Goal: Information Seeking & Learning: Learn about a topic

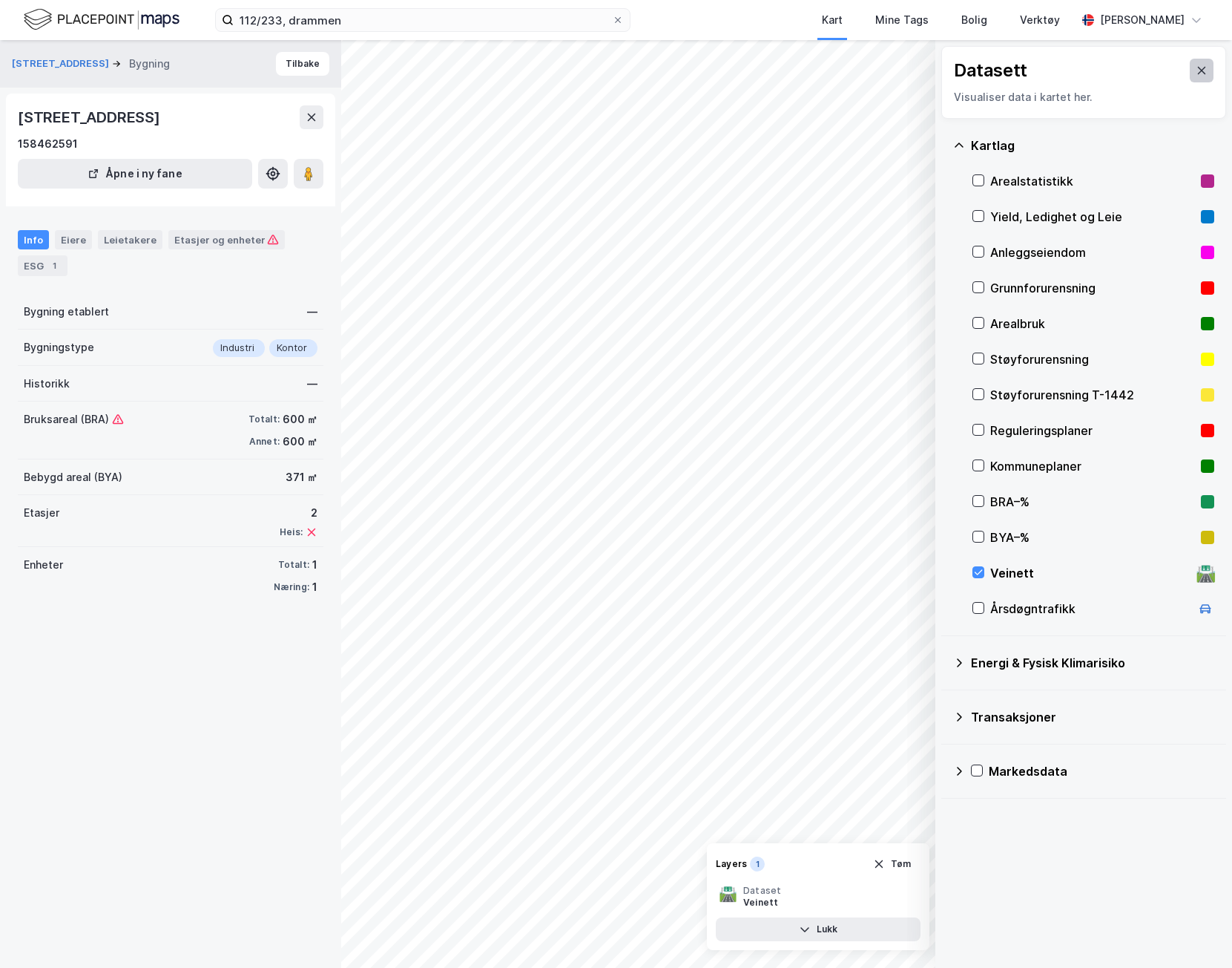
click at [1190, 82] on button at bounding box center [1202, 71] width 24 height 24
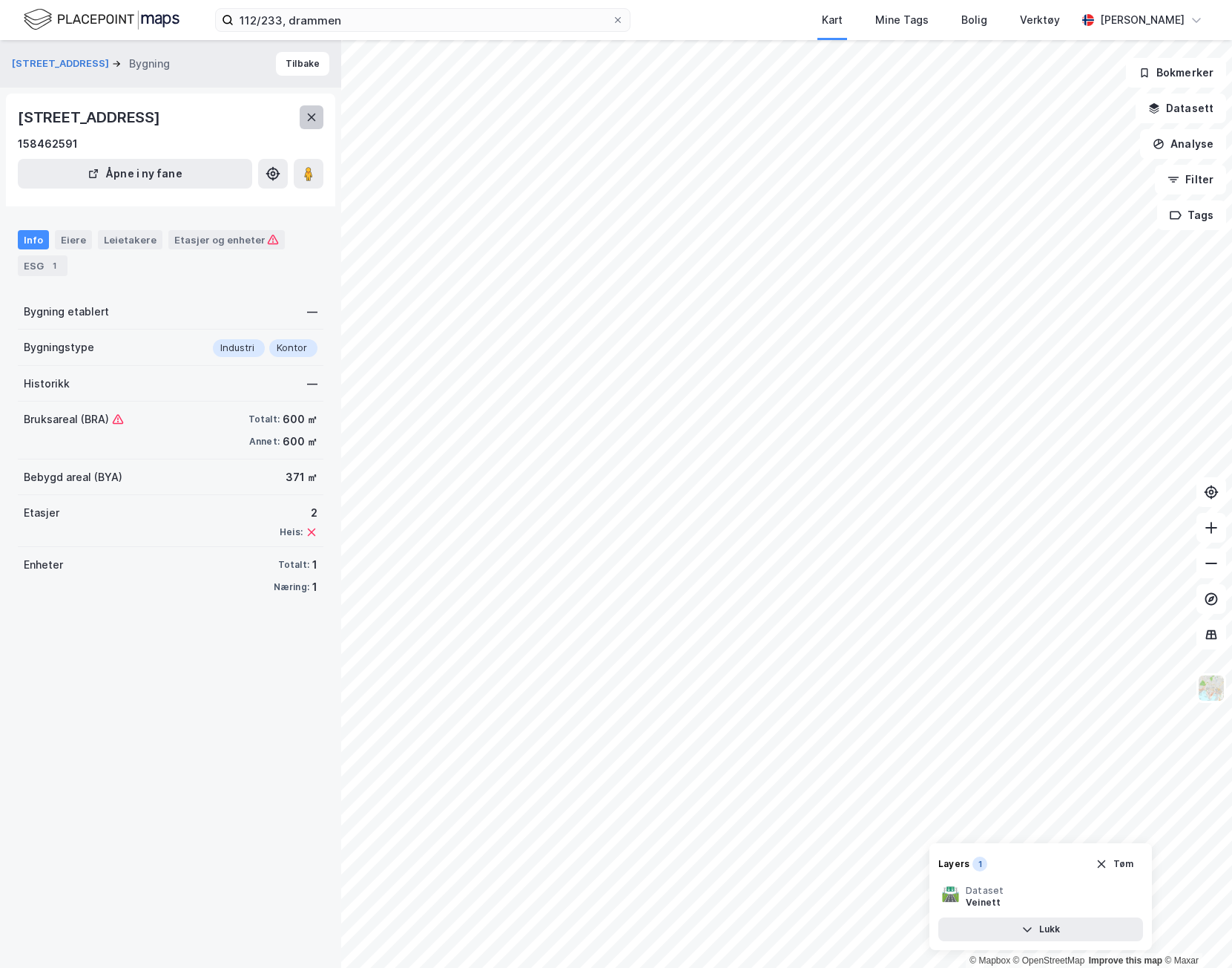
click at [315, 118] on icon at bounding box center [311, 117] width 12 height 12
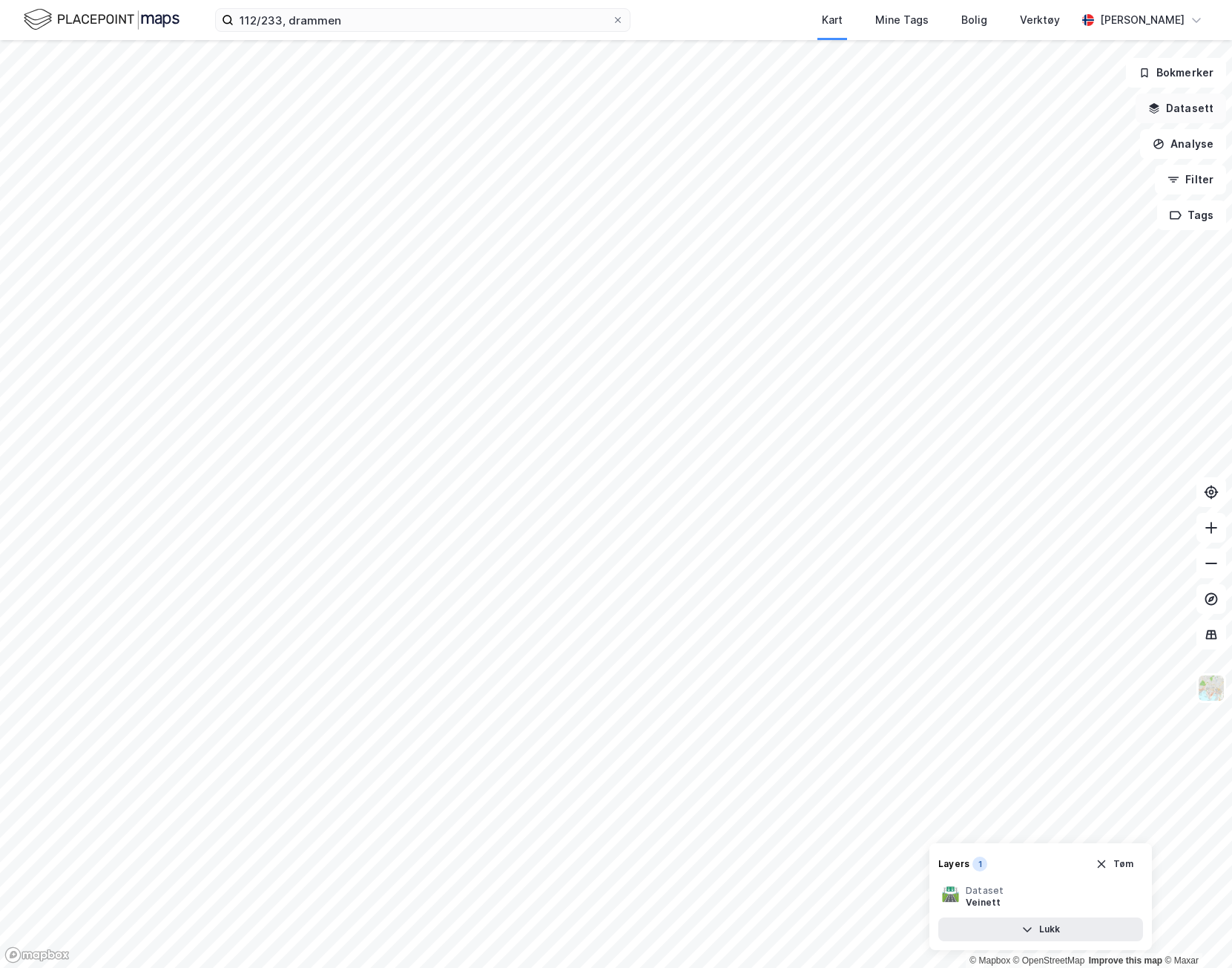
click at [1187, 114] on button "Datasett" at bounding box center [1181, 107] width 91 height 29
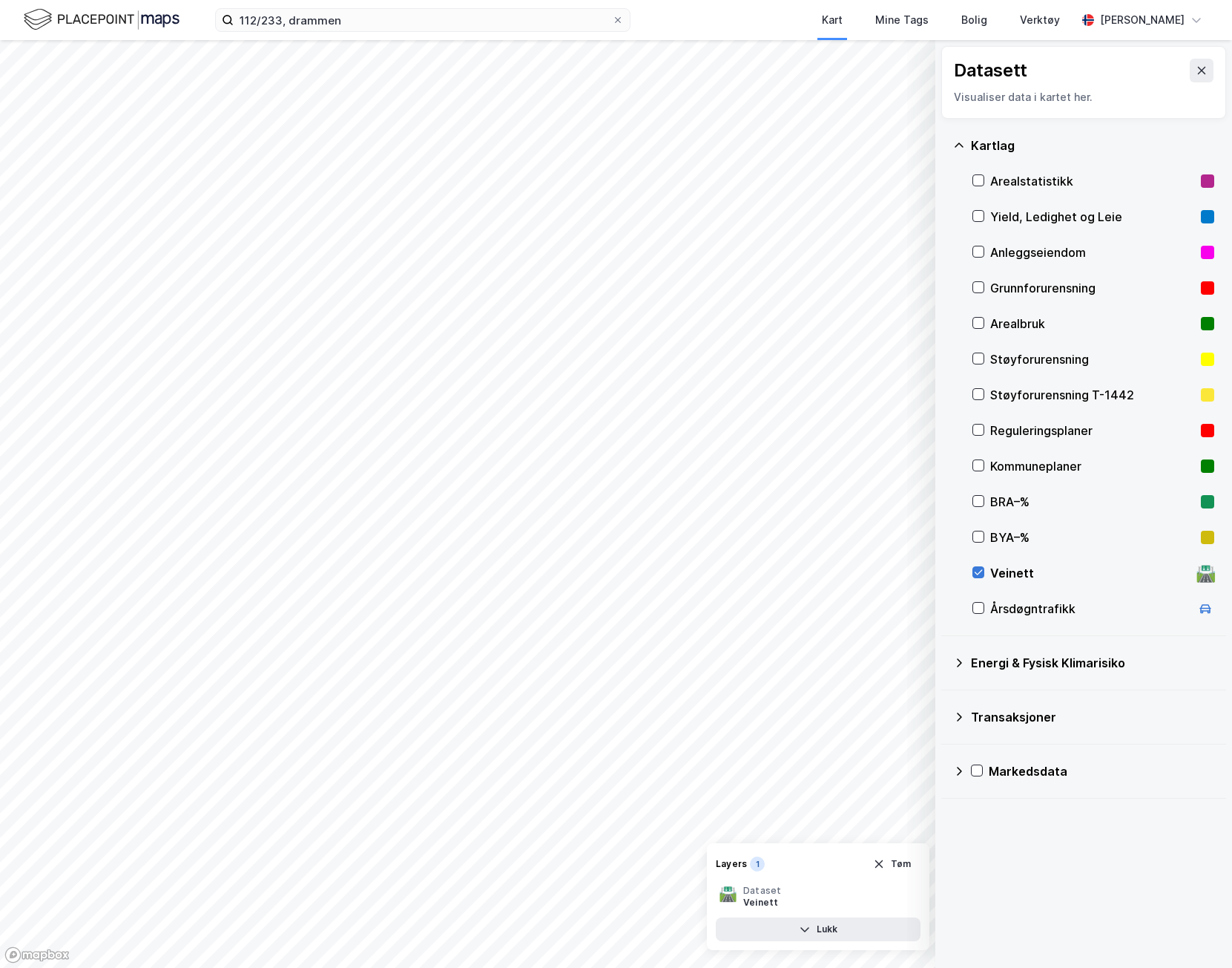
click at [979, 568] on icon at bounding box center [978, 572] width 10 height 10
click at [1199, 71] on icon at bounding box center [1203, 70] width 8 height 7
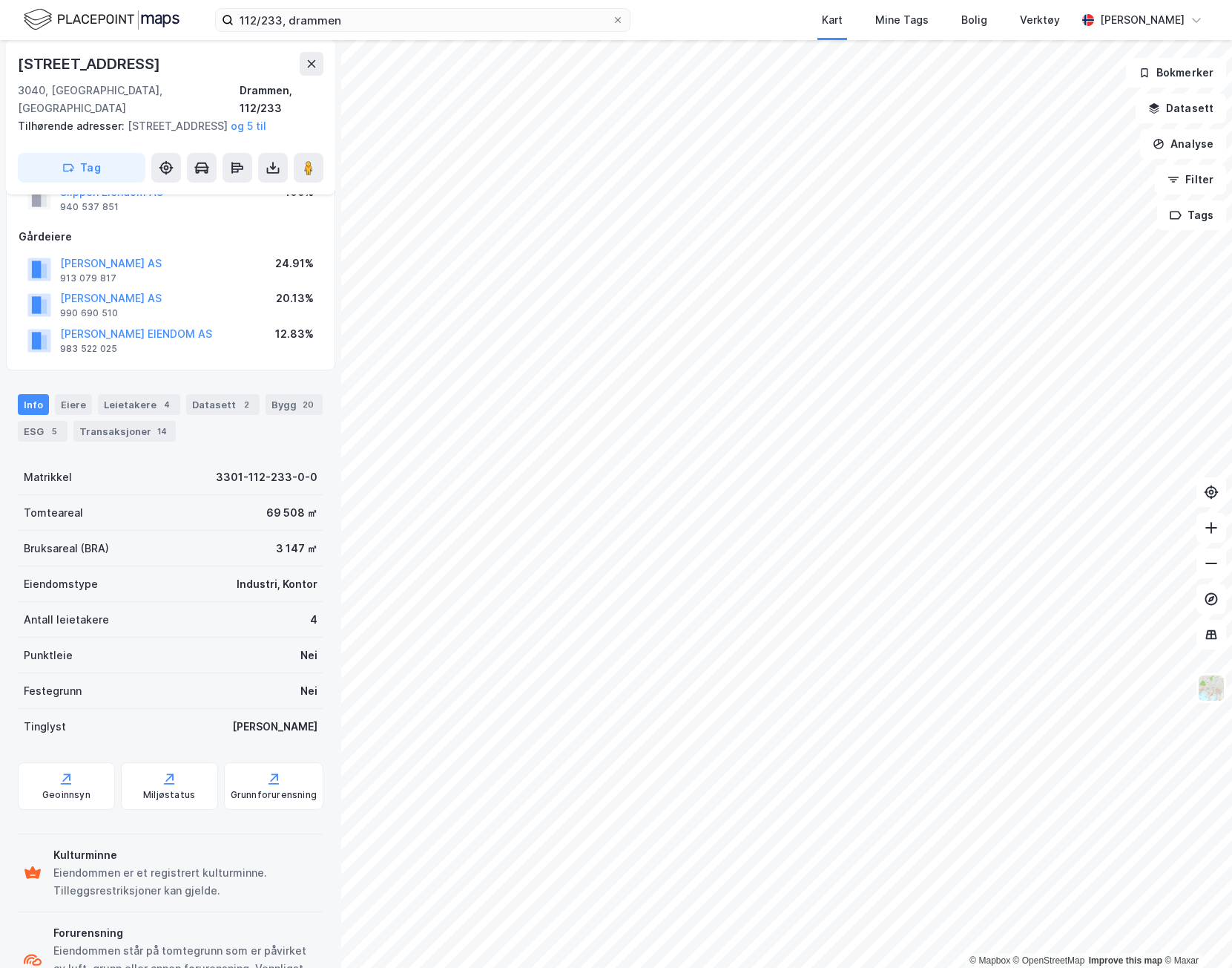
scroll to position [76, 0]
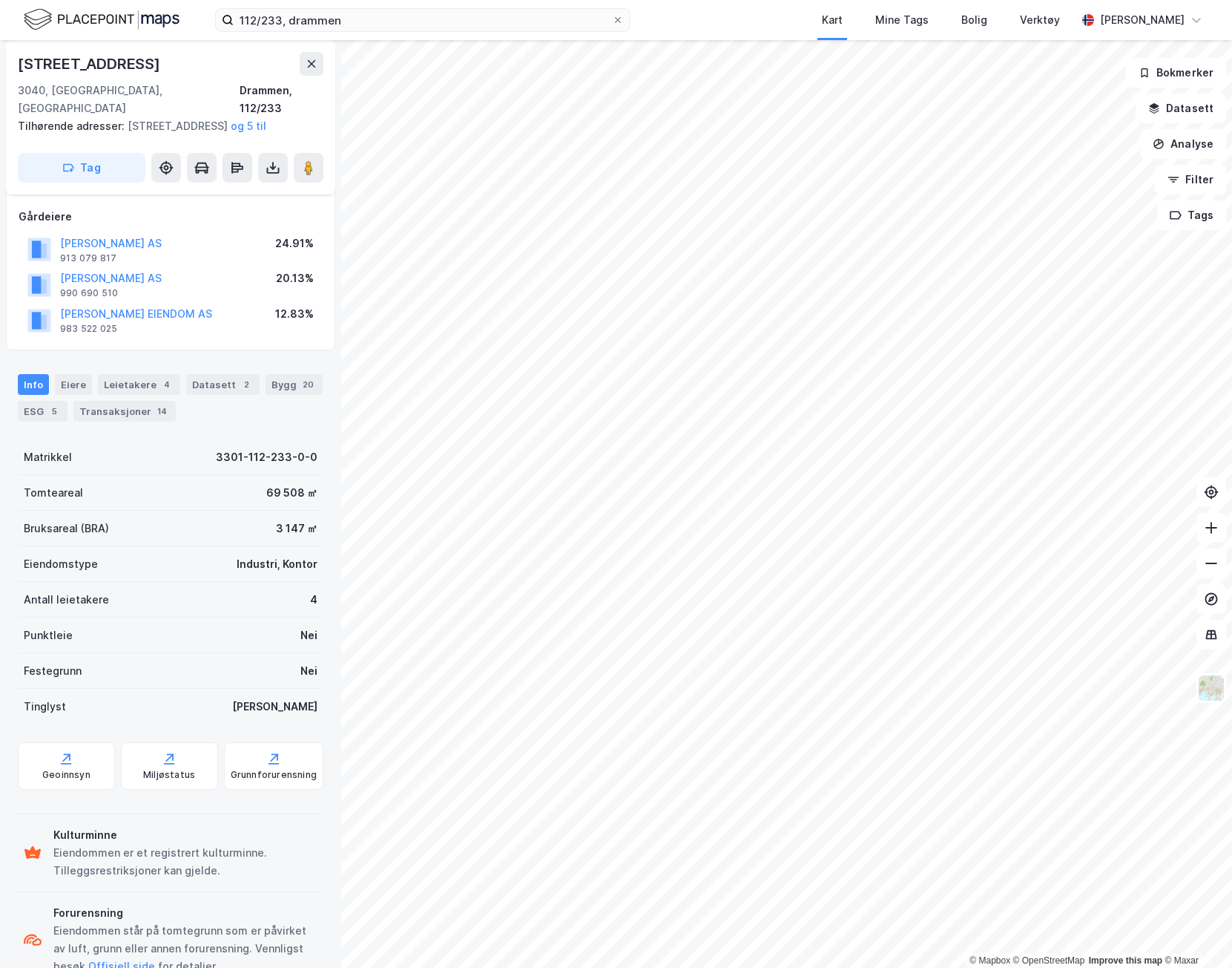
click at [170, 874] on div "Eiendommen er et registrert kulturminne. Tilleggsrestriksjoner kan gjelde." at bounding box center [185, 861] width 264 height 36
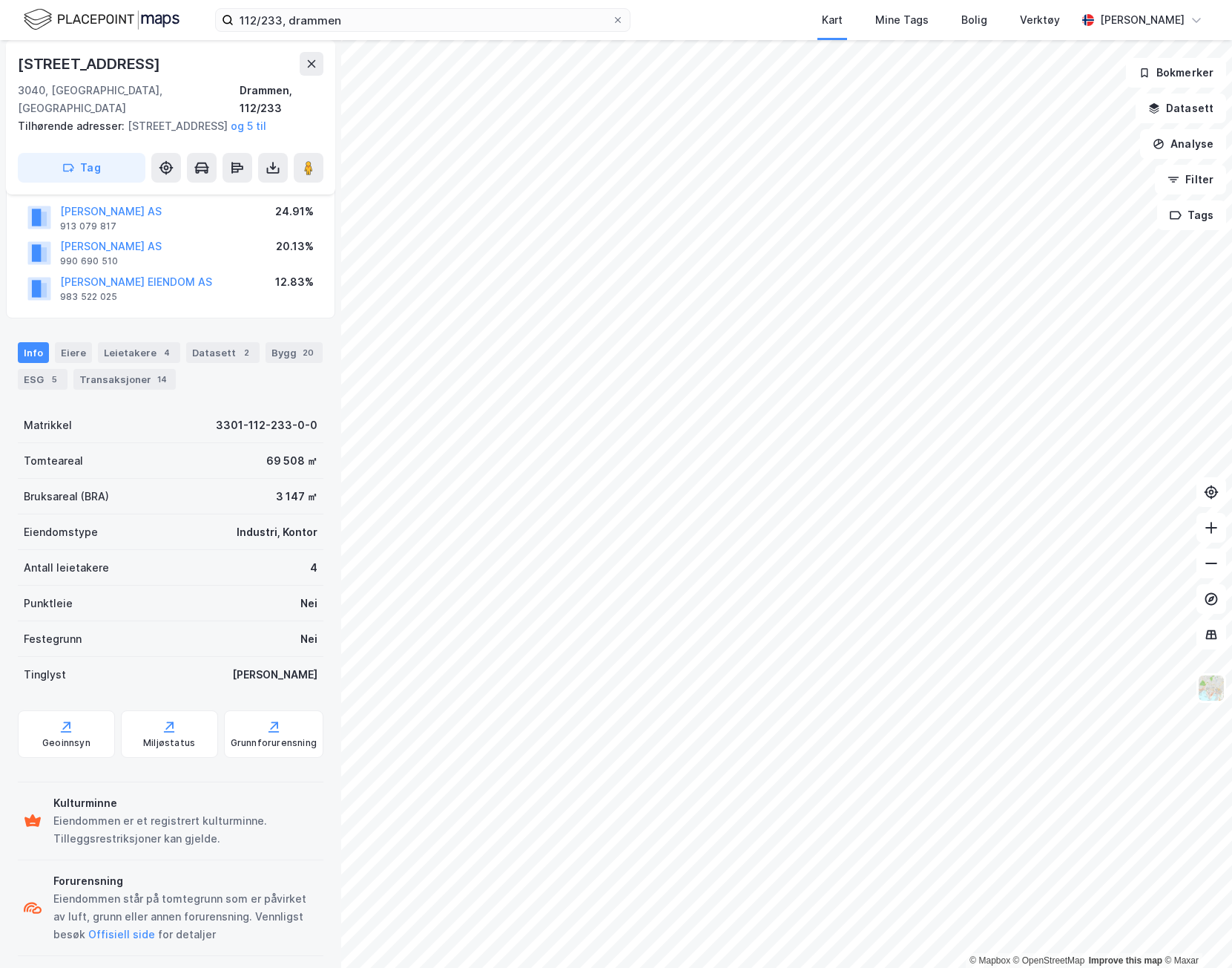
scroll to position [120, 0]
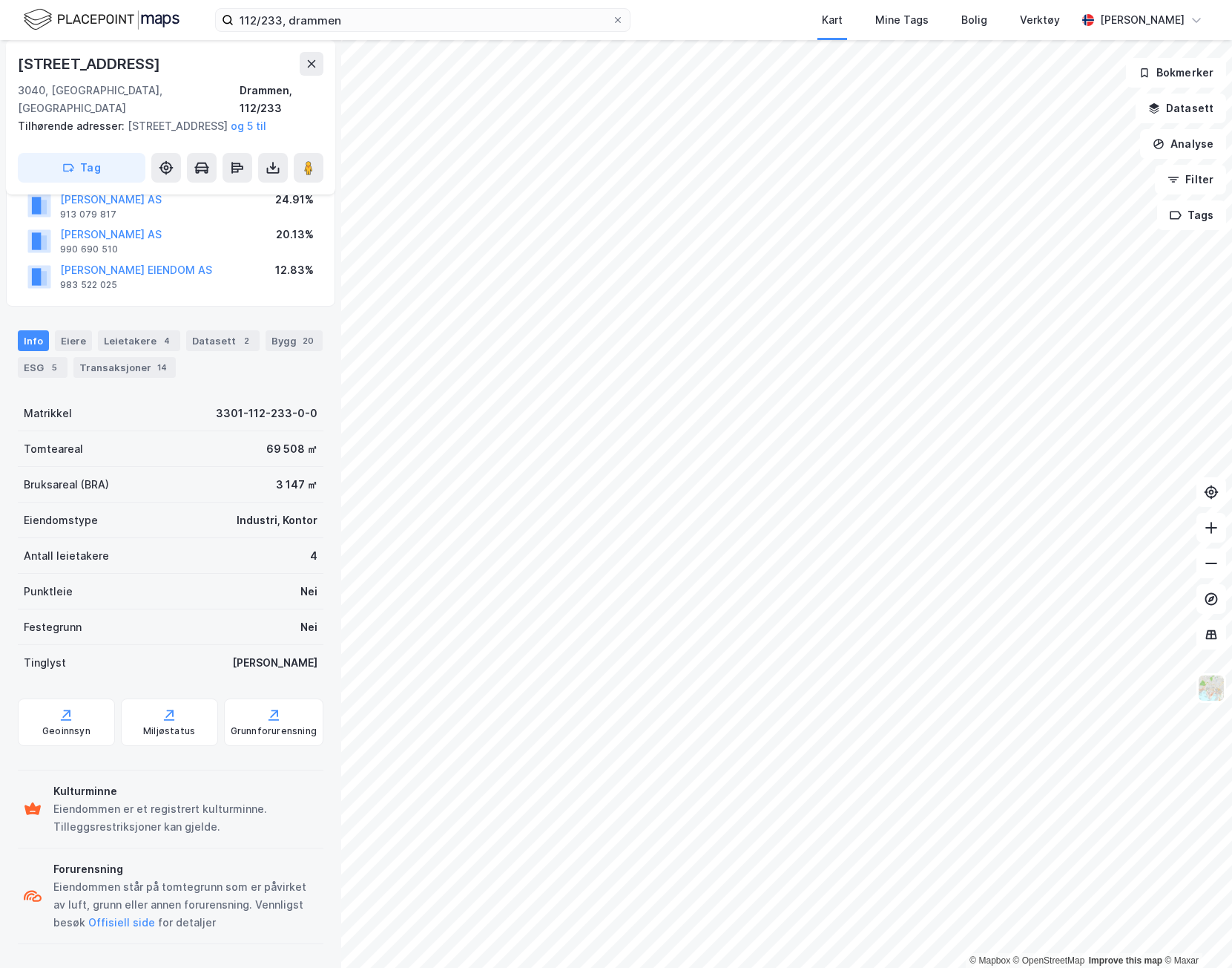
click at [189, 799] on div "Kulturminne" at bounding box center [185, 791] width 264 height 18
click at [1195, 111] on button "Datasett" at bounding box center [1181, 107] width 91 height 29
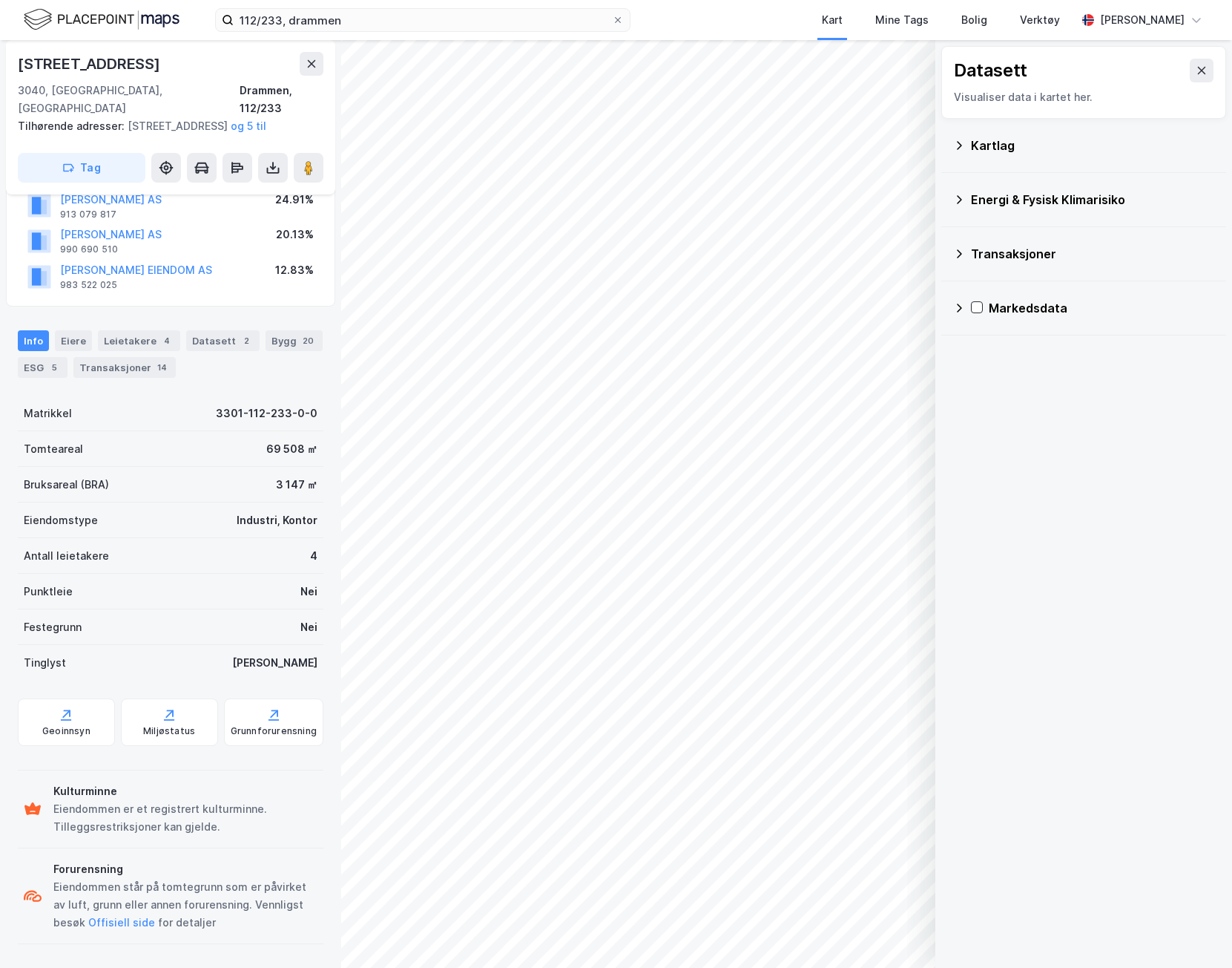
click at [1020, 150] on div "Kartlag" at bounding box center [1093, 146] width 244 height 18
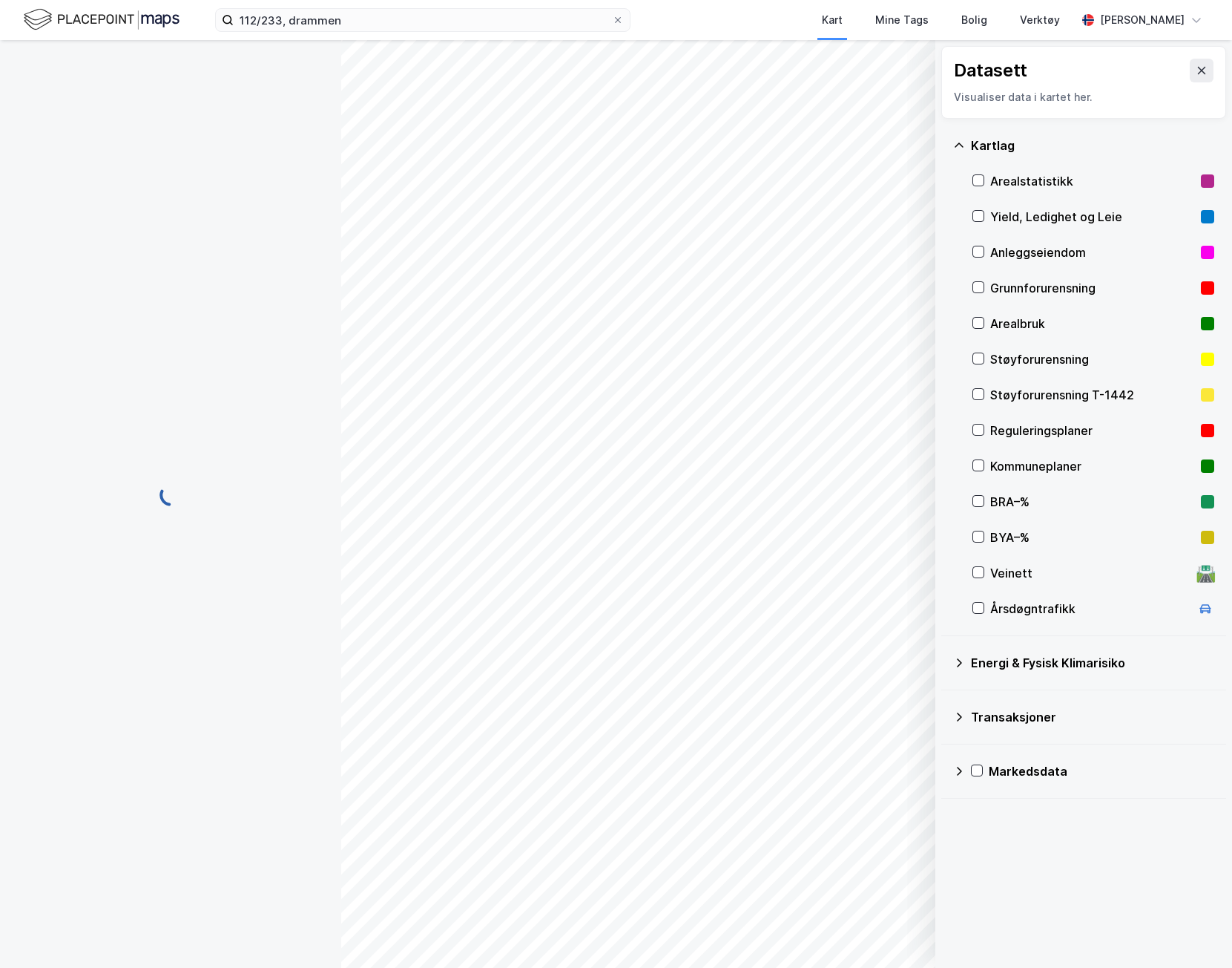
scroll to position [120, 0]
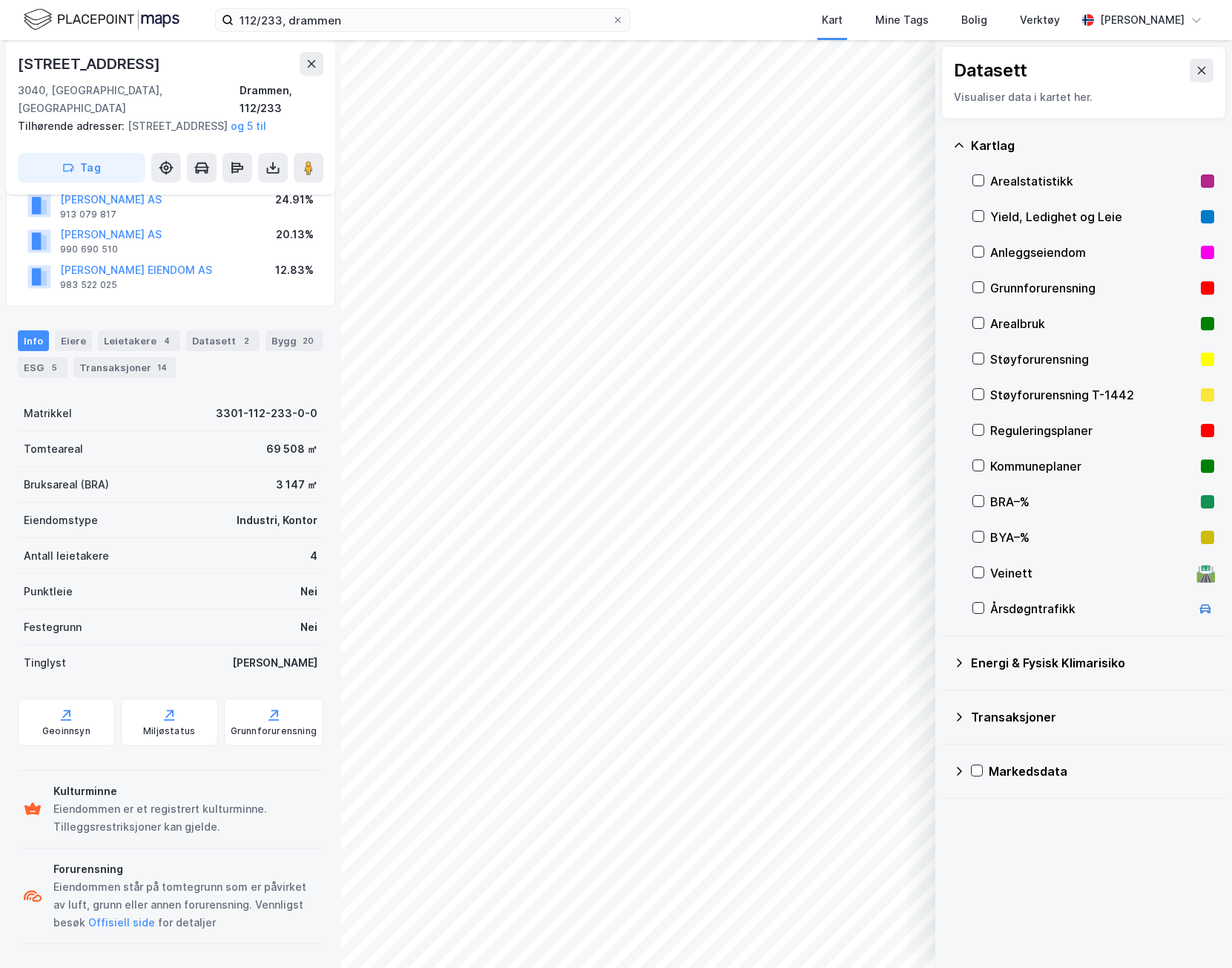
drag, startPoint x: 148, startPoint y: 806, endPoint x: 147, endPoint y: 815, distance: 9.1
click at [148, 807] on div "Eiendommen er et registrert kulturminne. Tilleggsrestriksjoner kan gjelde." at bounding box center [185, 818] width 264 height 36
click at [47, 805] on div "Kulturminne Eiendommen er et registrert kulturminne. Tilleggsrestriksjoner kan …" at bounding box center [170, 809] width 294 height 53
click at [157, 737] on div "Miljøstatus" at bounding box center [169, 731] width 52 height 12
